Goal: Check status

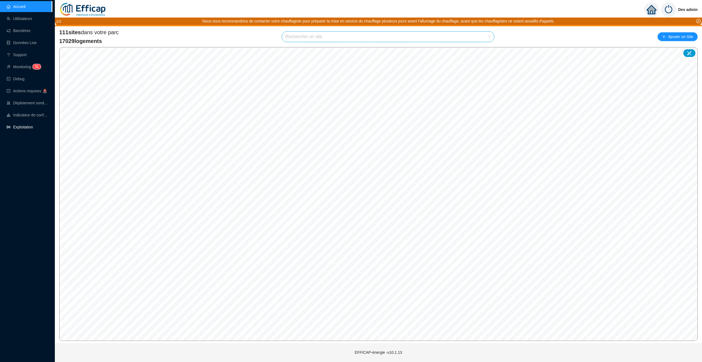
click at [30, 126] on link "Exploitation" at bounding box center [20, 127] width 26 height 4
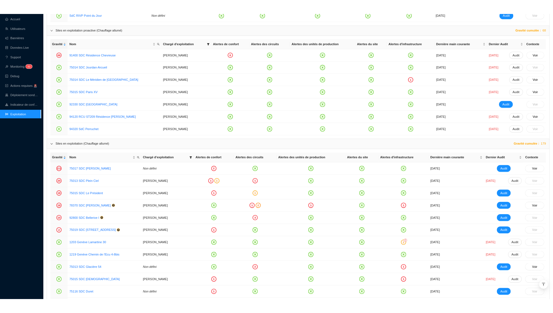
scroll to position [512, 0]
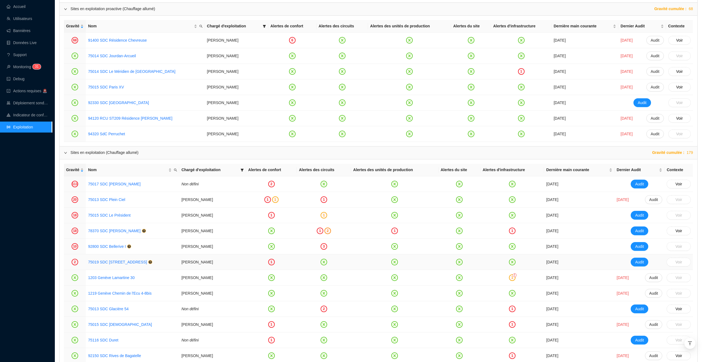
click at [273, 265] on div "1" at bounding box center [271, 262] width 7 height 7
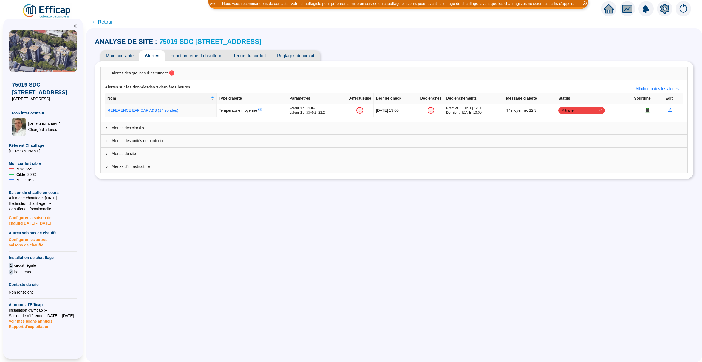
click at [106, 23] on span "← Retour" at bounding box center [102, 22] width 21 height 8
